Goal: Check status

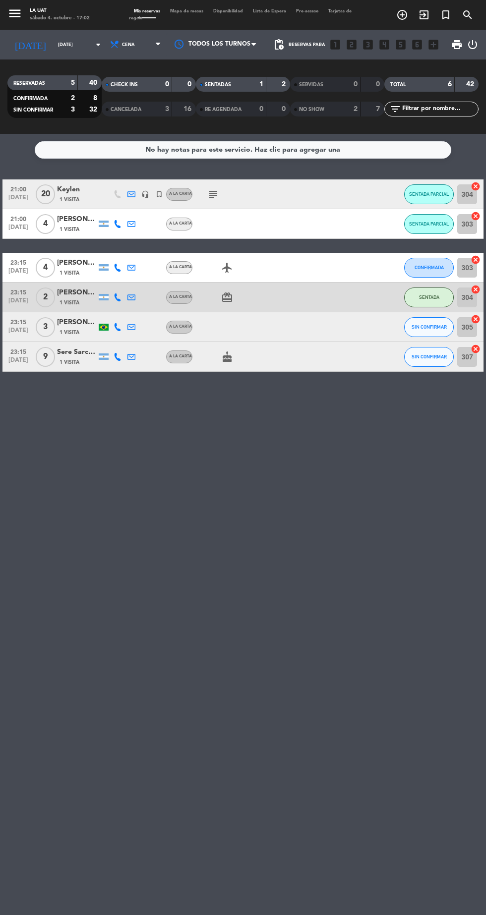
click at [42, 77] on div "RESERVADAS" at bounding box center [33, 82] width 46 height 11
click at [60, 45] on input "[DATE]" at bounding box center [84, 44] width 62 height 15
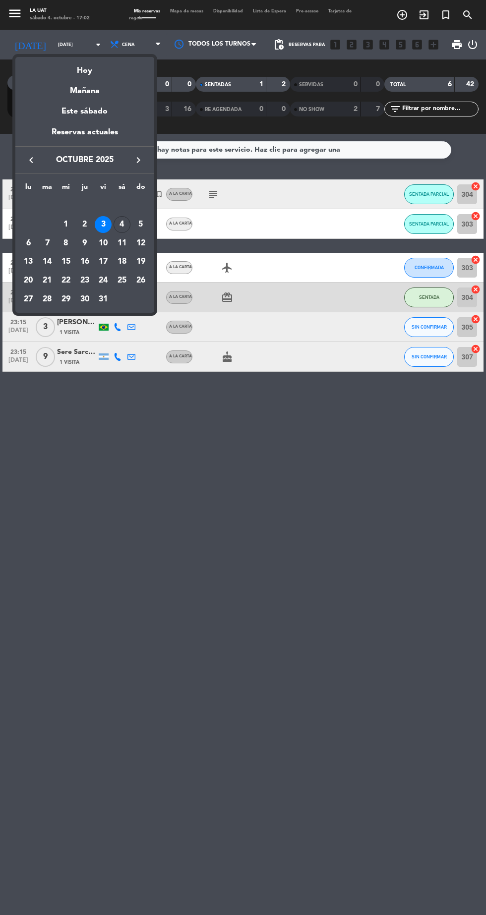
click at [86, 70] on div "Hoy" at bounding box center [84, 67] width 139 height 20
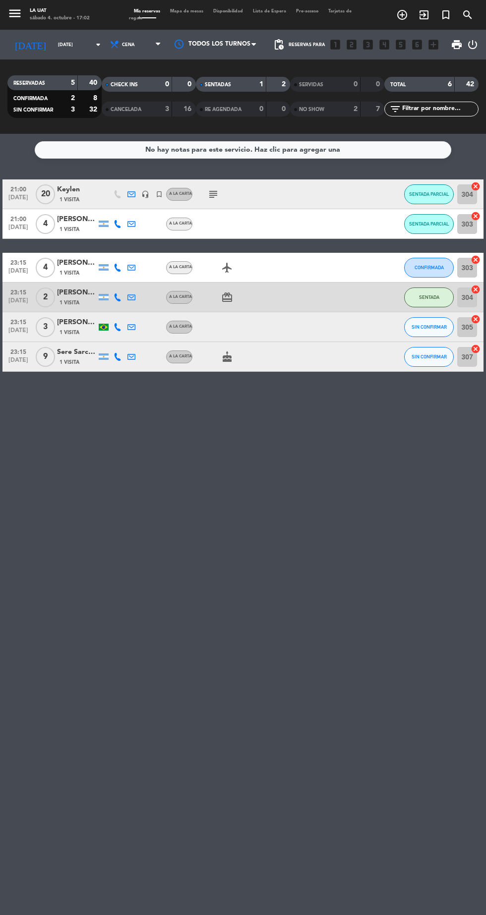
type input "[DATE]"
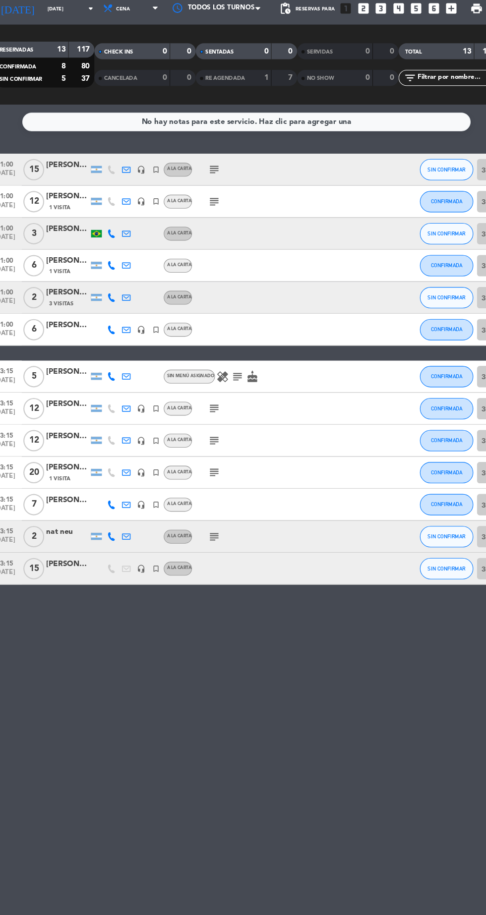
scroll to position [4, 0]
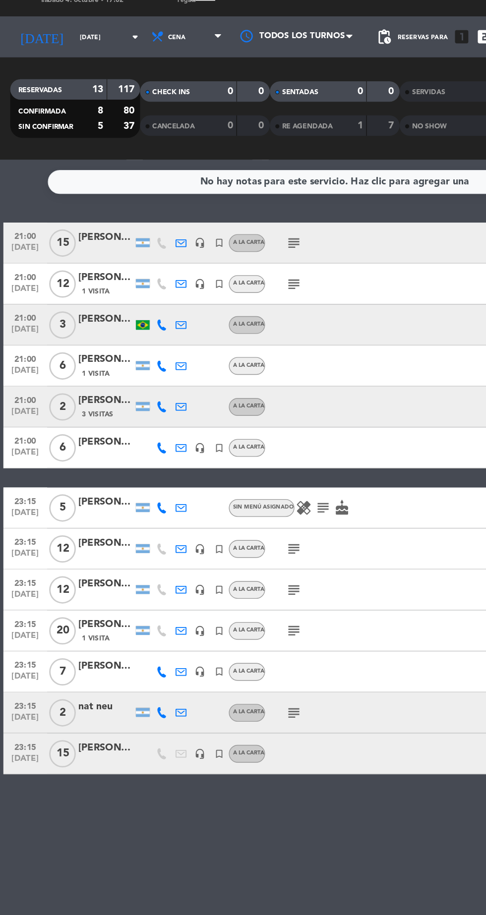
click at [215, 533] on icon "subject" at bounding box center [213, 536] width 12 height 12
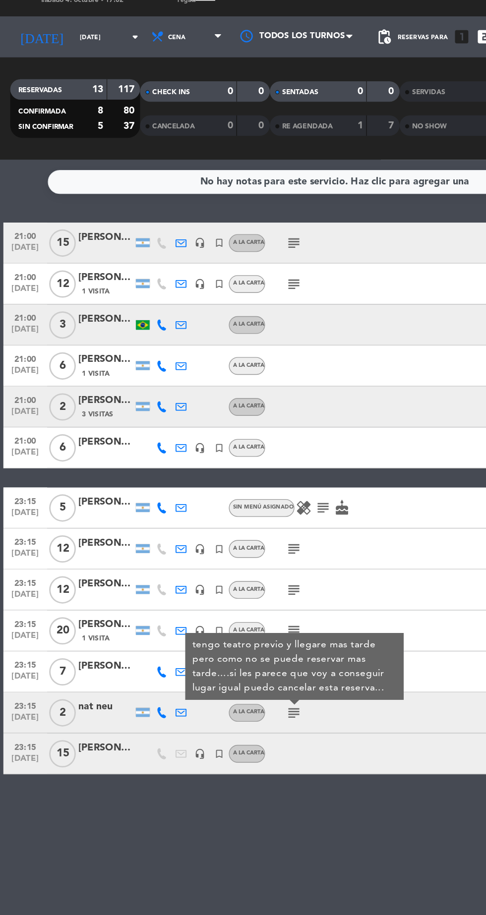
click at [226, 619] on div "No hay notas para este servicio. Haz clic para agregar una 21:00 [DATE] [PERSON…" at bounding box center [243, 524] width 486 height 781
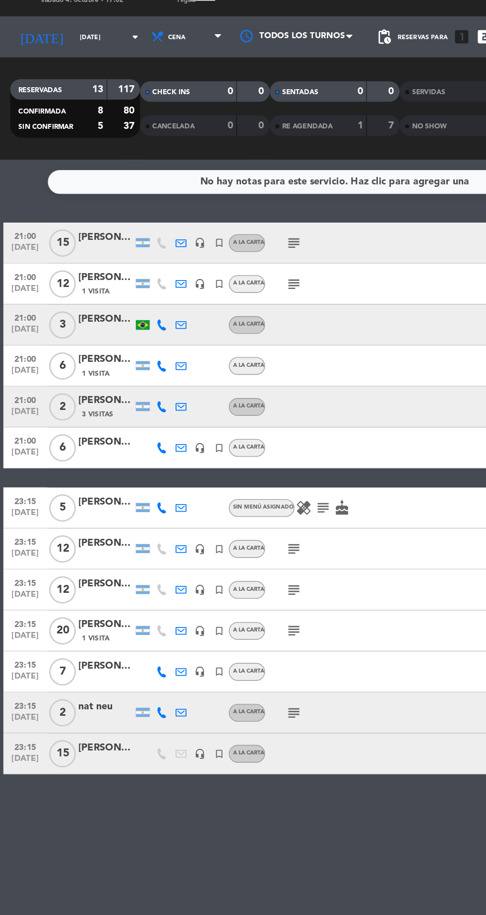
click at [211, 475] on icon "subject" at bounding box center [213, 476] width 12 height 12
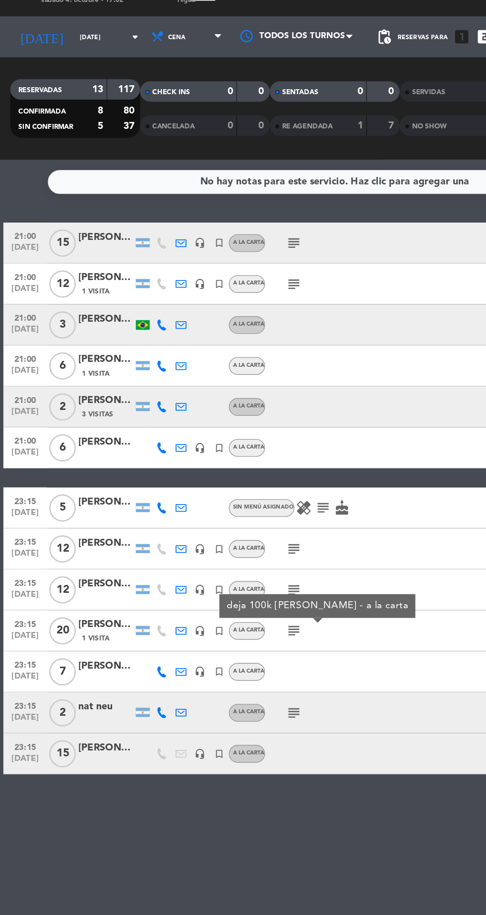
click at [263, 630] on div "No hay notas para este servicio. Haz clic para agregar una 21:00 [DATE] [PERSON…" at bounding box center [243, 524] width 486 height 781
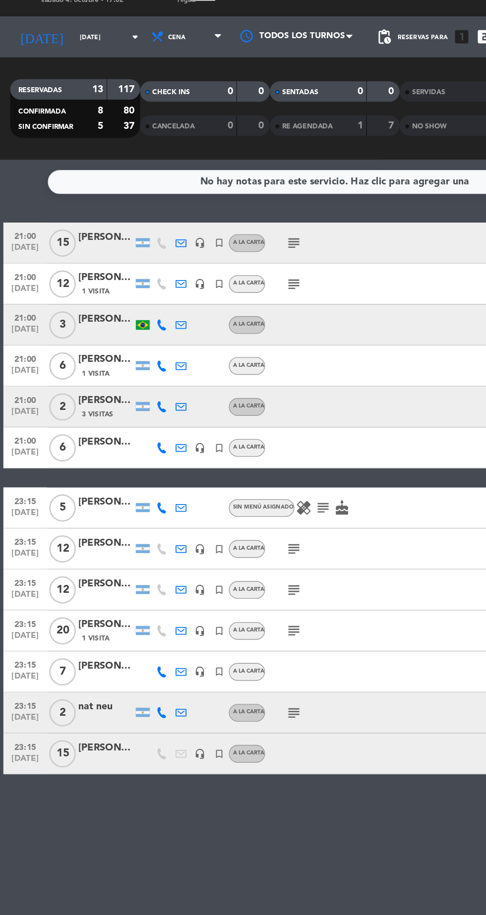
click at [216, 416] on icon "subject" at bounding box center [213, 417] width 12 height 12
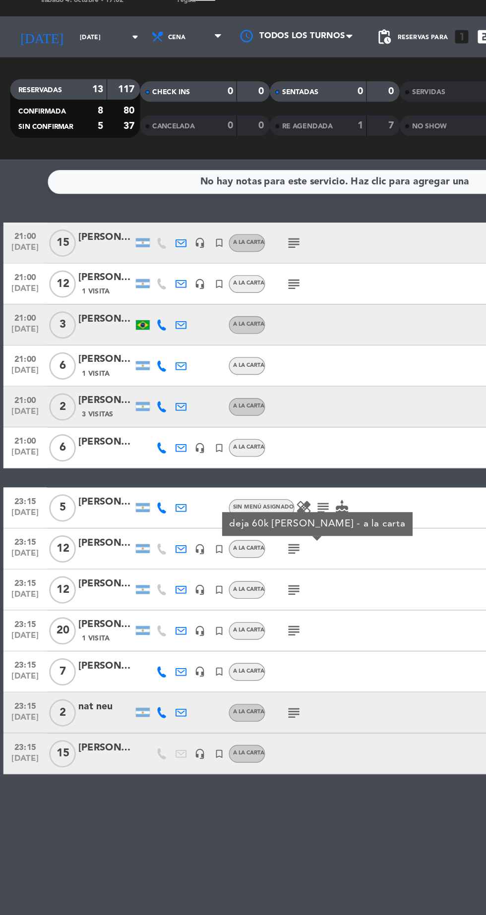
click at [213, 443] on icon "subject" at bounding box center [213, 446] width 12 height 12
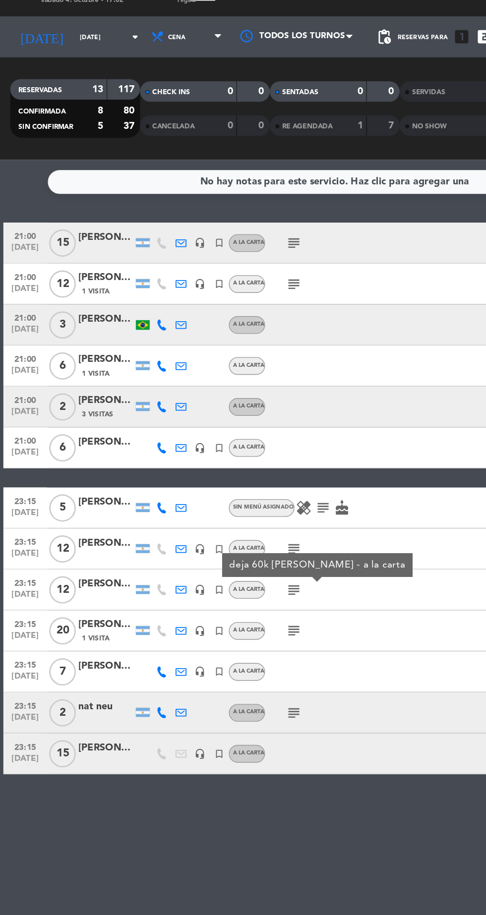
click at [217, 474] on icon "subject" at bounding box center [213, 476] width 12 height 12
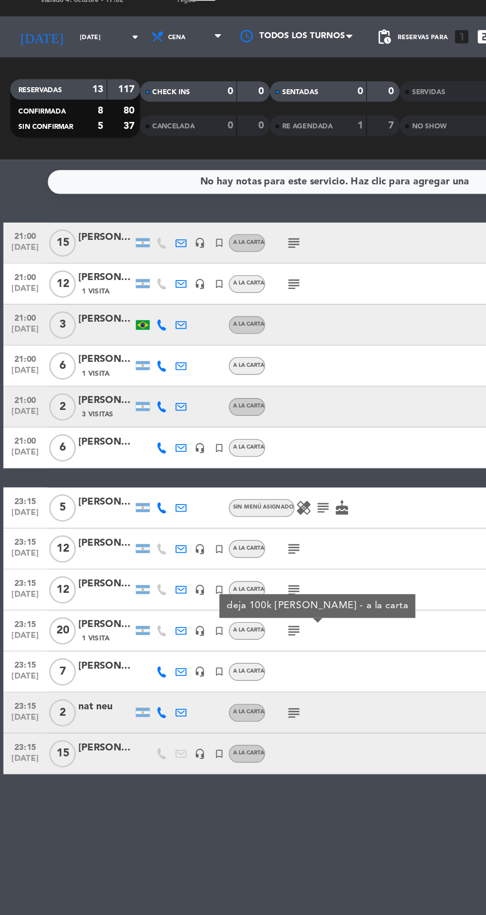
click at [213, 443] on icon "subject" at bounding box center [213, 446] width 12 height 12
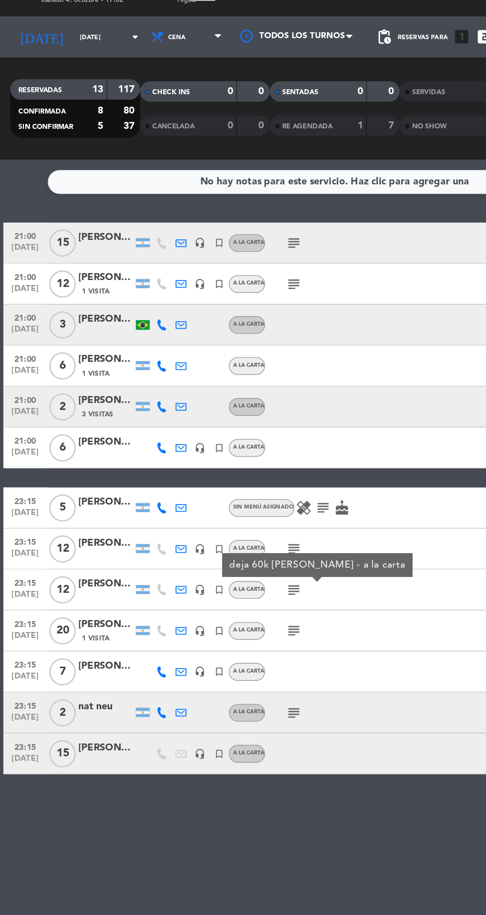
click at [218, 413] on icon "subject" at bounding box center [213, 417] width 12 height 12
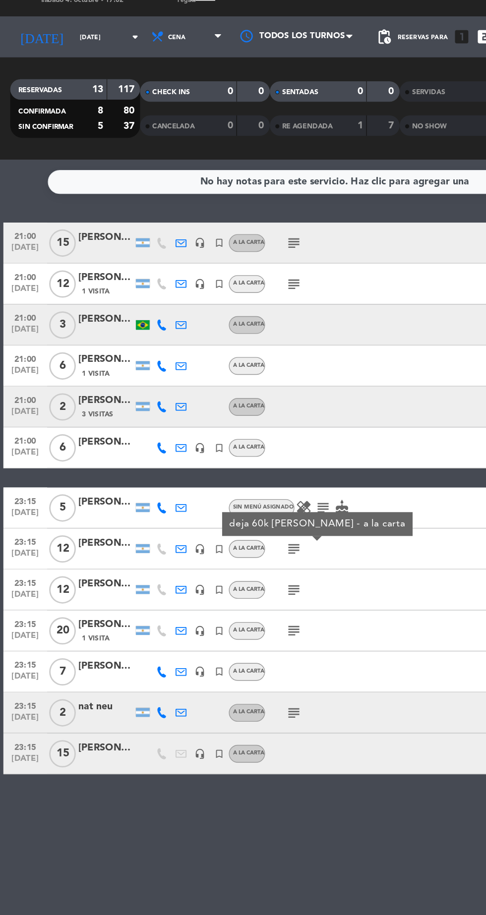
click at [234, 381] on icon "subject" at bounding box center [235, 387] width 12 height 12
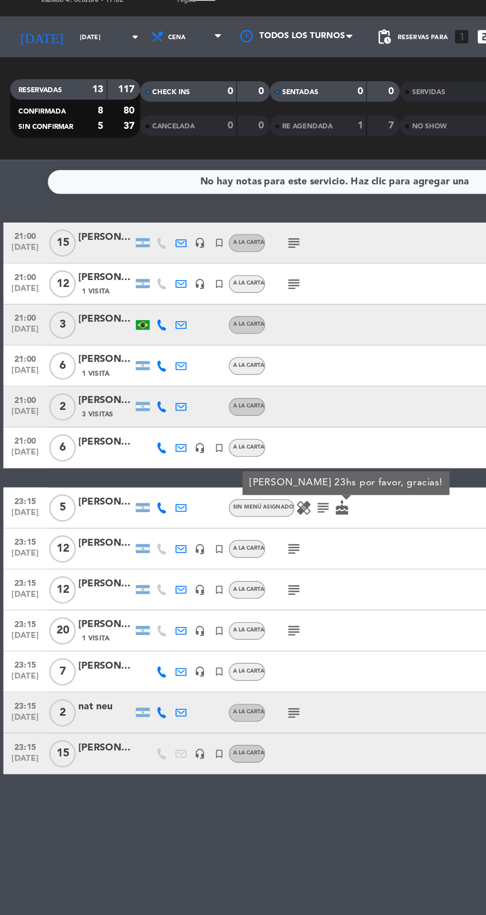
click at [215, 218] on icon "subject" at bounding box center [213, 224] width 12 height 12
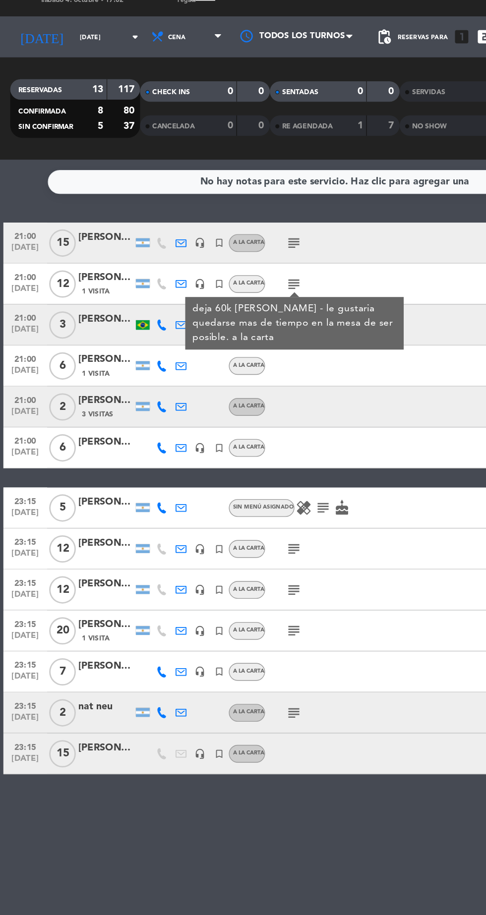
click at [214, 193] on icon "subject" at bounding box center [213, 194] width 12 height 12
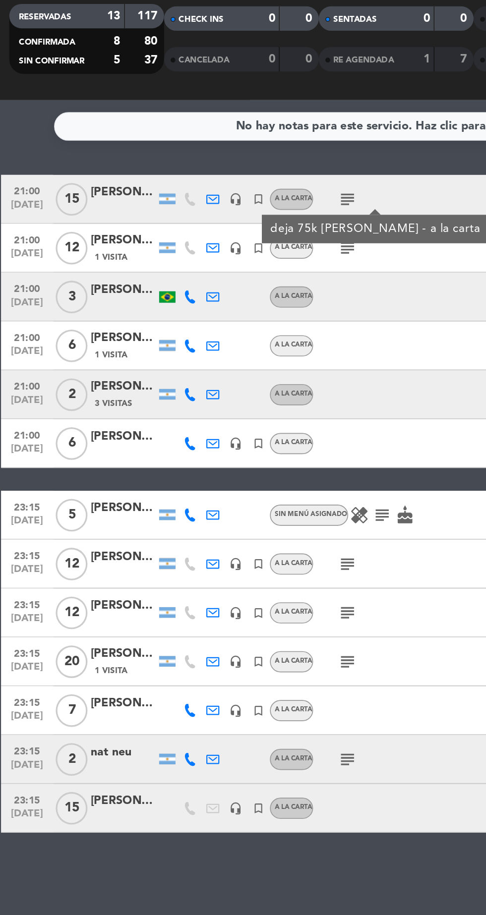
click at [165, 598] on div "No hay notas para este servicio. Haz clic para agregar una 21:00 [DATE] [PERSON…" at bounding box center [243, 524] width 486 height 781
